Goal: Find contact information: Find contact information

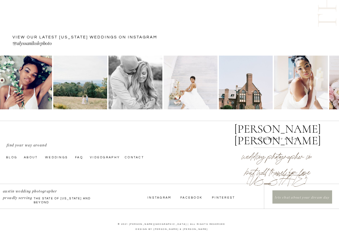
scroll to position [1773, 0]
click at [59, 157] on nav "Weddings" at bounding box center [57, 157] width 25 height 4
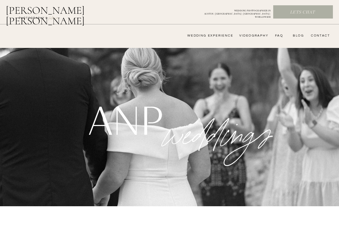
click at [317, 36] on nav "CONTACT" at bounding box center [319, 36] width 21 height 4
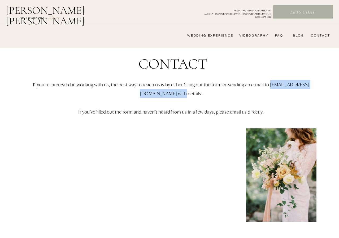
drag, startPoint x: 195, startPoint y: 94, endPoint x: 113, endPoint y: 96, distance: 81.6
click at [113, 96] on p "If you’re interested in working with us, the best way to reach us is by either …" at bounding box center [170, 107] width 309 height 55
copy p "[EMAIL_ADDRESS][DOMAIN_NAME]"
